Goal: Check status: Check status

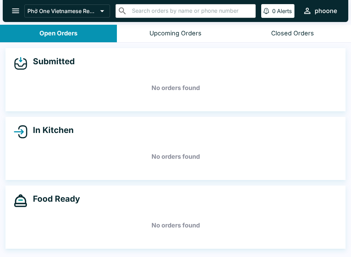
click at [9, 1] on div "Phở One Vietnamese Restaurant ​ ​ 0 Alerts phoone" at bounding box center [176, 11] width 346 height 22
click at [19, 17] on button "open drawer" at bounding box center [15, 10] width 17 height 17
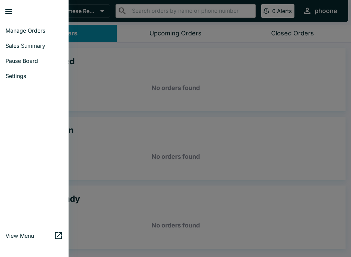
click at [13, 5] on button "close drawer" at bounding box center [8, 11] width 17 height 17
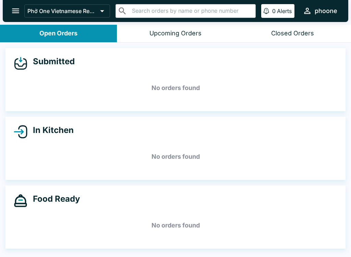
click at [16, 8] on icon "open drawer" at bounding box center [15, 10] width 9 height 9
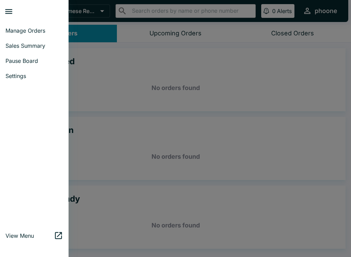
click at [15, 43] on span "Sales Summary" at bounding box center [34, 45] width 58 height 7
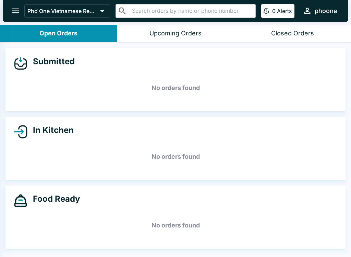
select select "03:00"
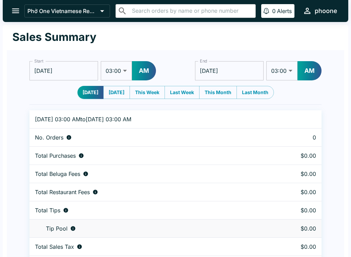
click at [113, 92] on button "[DATE]" at bounding box center [116, 92] width 27 height 13
type input "[DATE]"
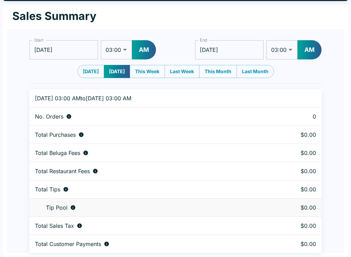
click at [90, 74] on button "[DATE]" at bounding box center [91, 71] width 27 height 13
type input "[DATE]"
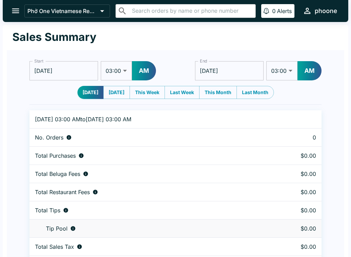
click at [11, 3] on button "open drawer" at bounding box center [15, 10] width 17 height 17
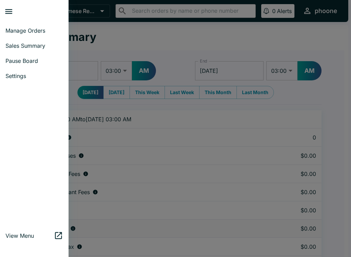
click at [15, 25] on link "Manage Orders" at bounding box center [34, 30] width 69 height 15
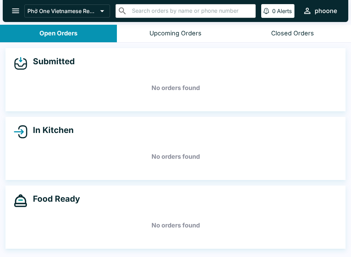
click at [25, 78] on h5 "No orders found" at bounding box center [176, 87] width 324 height 25
click at [22, 63] on icon at bounding box center [21, 63] width 14 height 14
click at [10, 57] on div "Submitted No orders found" at bounding box center [175, 79] width 340 height 63
click at [12, 57] on div "Submitted No orders found" at bounding box center [175, 79] width 340 height 63
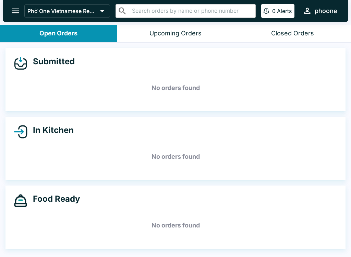
click at [12, 57] on div "Submitted No orders found" at bounding box center [175, 79] width 340 height 63
click at [11, 56] on div "Submitted No orders found" at bounding box center [175, 79] width 340 height 63
click at [15, 60] on icon at bounding box center [21, 64] width 12 height 10
click at [17, 205] on icon at bounding box center [21, 200] width 14 height 14
